Goal: Information Seeking & Learning: Learn about a topic

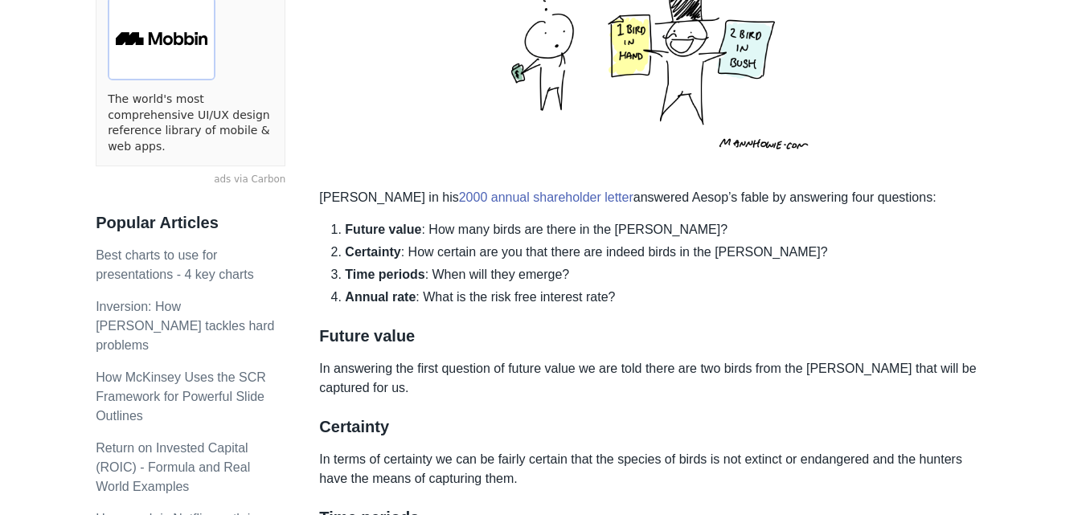
scroll to position [446, 0]
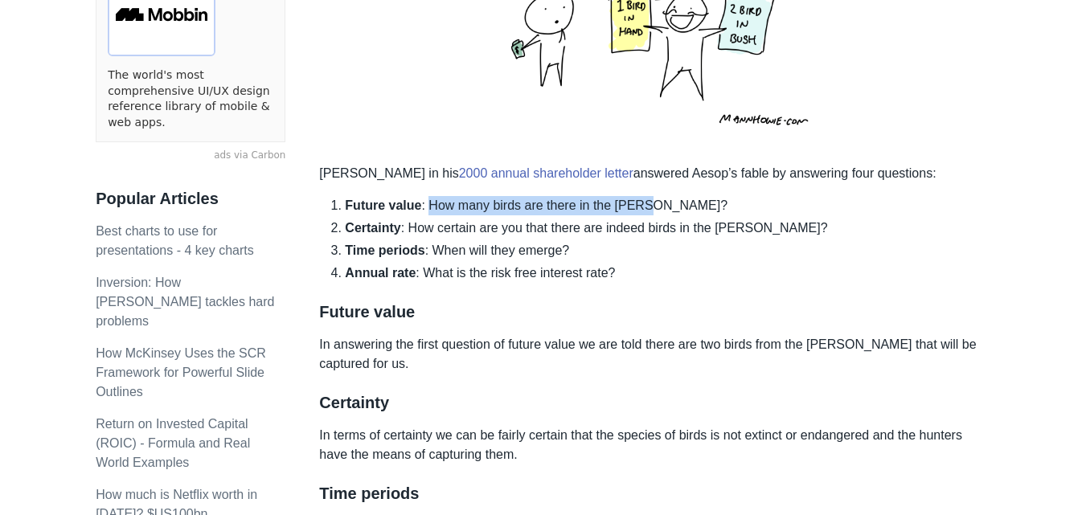
drag, startPoint x: 427, startPoint y: 207, endPoint x: 640, endPoint y: 206, distance: 213.1
click at [640, 206] on li "Future value : How many birds are there in the [PERSON_NAME]?" at bounding box center [667, 205] width 645 height 19
copy li "How many birds are there in the [PERSON_NAME]?"
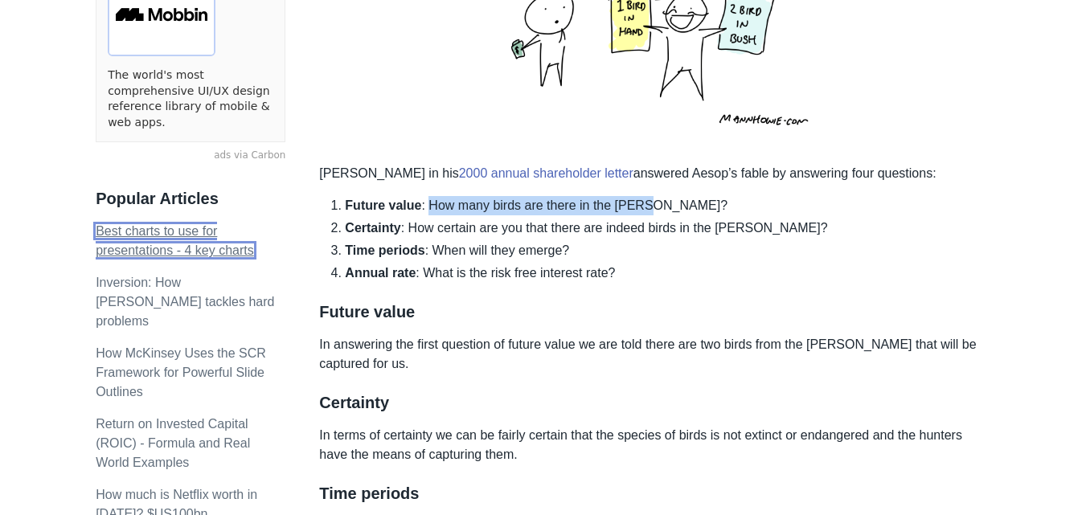
click at [199, 224] on link "Best charts to use for presentations - 4 key charts" at bounding box center [175, 240] width 158 height 33
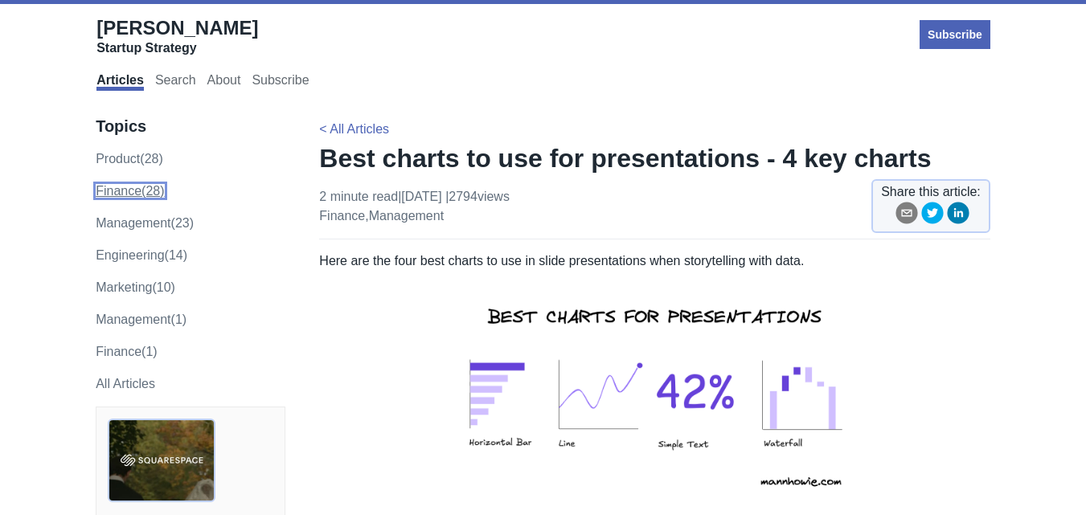
click at [127, 192] on link "finance (28)" at bounding box center [130, 191] width 68 height 14
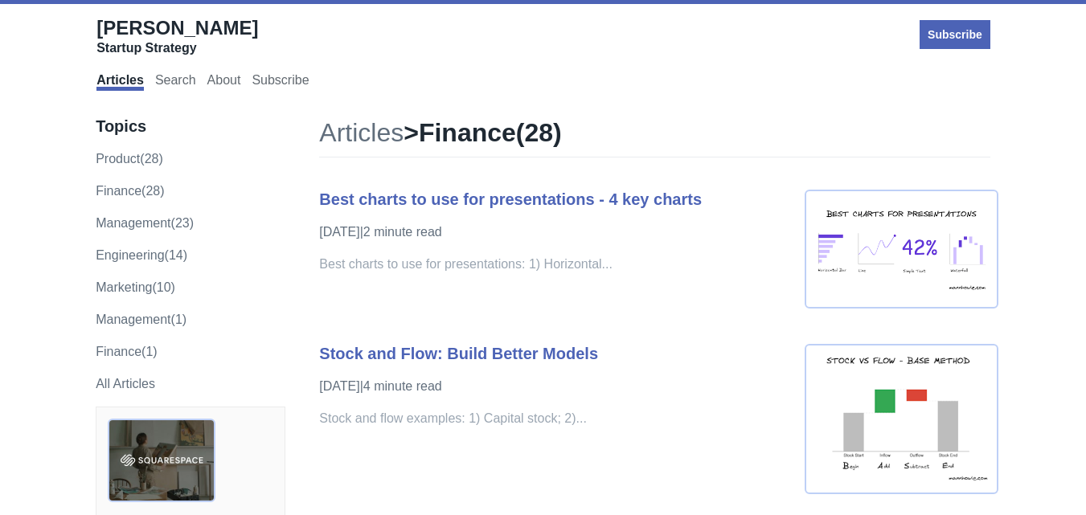
click at [710, 298] on div "Best charts to use for presentations - 4 key charts [DATE] | 2 minute read Best…" at bounding box center [554, 241] width 470 height 142
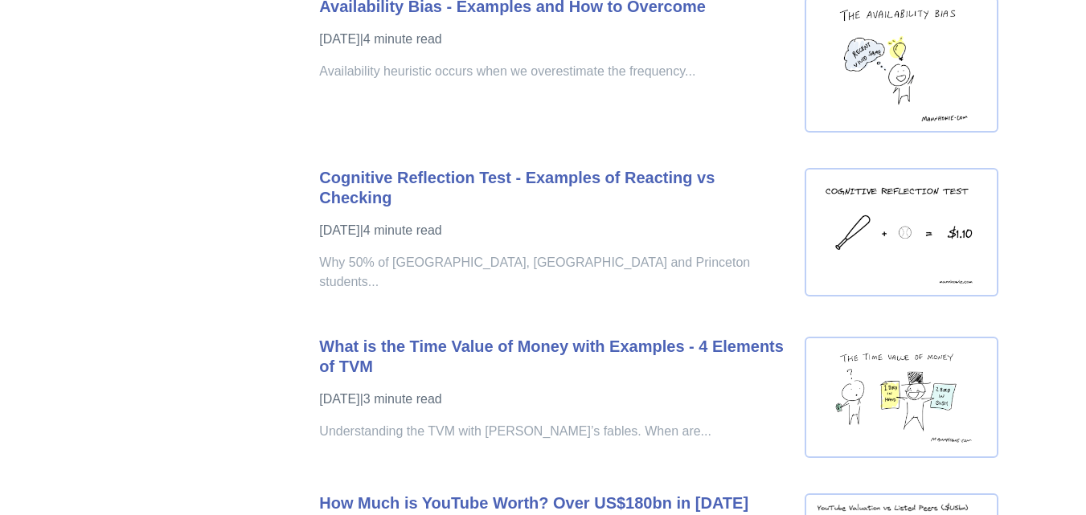
scroll to position [2862, 0]
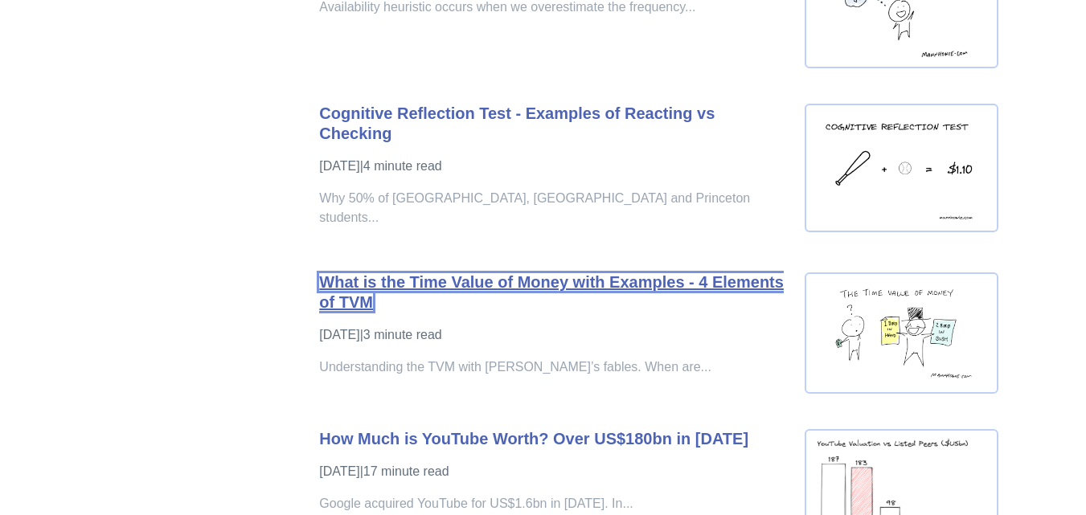
click at [694, 284] on link "What is the Time Value of Money with Examples - 4 Elements of TVM" at bounding box center [551, 292] width 465 height 38
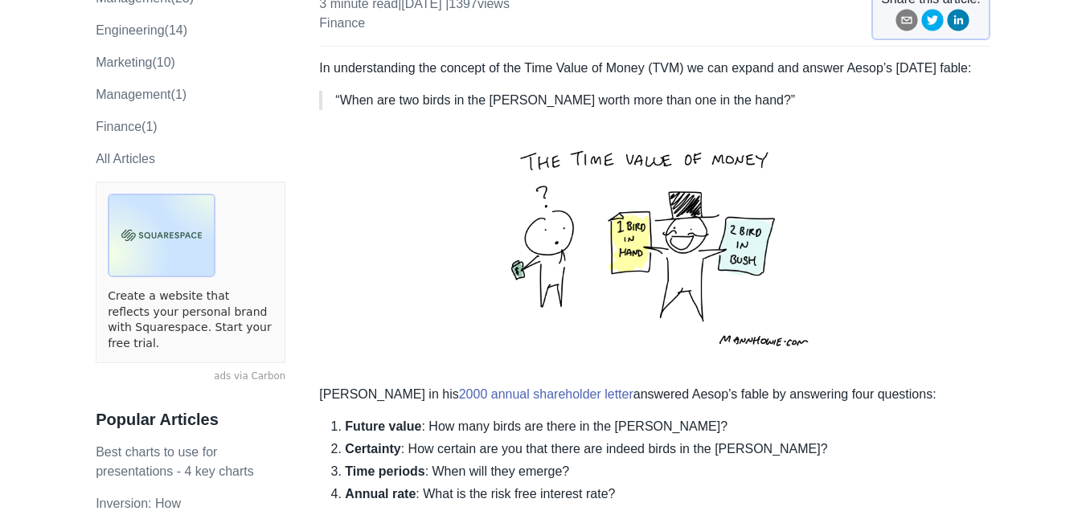
scroll to position [257, 0]
